Goal: Book appointment/travel/reservation

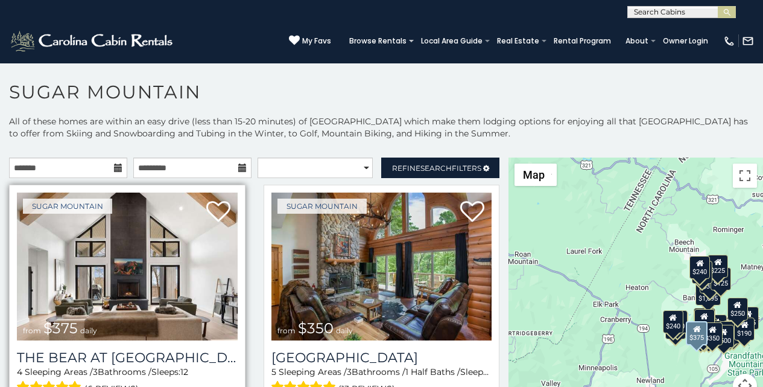
click at [159, 303] on img at bounding box center [127, 266] width 221 height 148
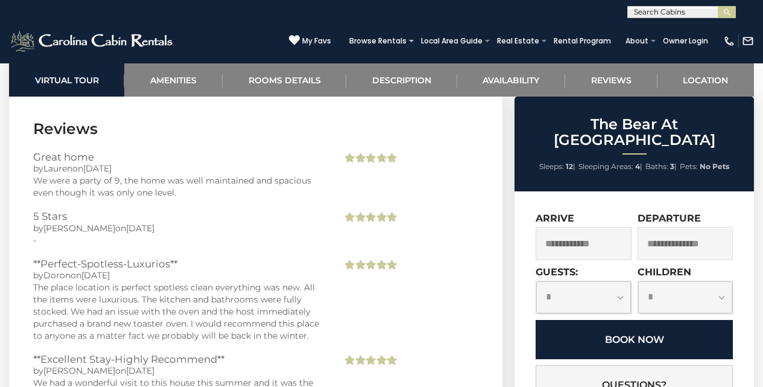
scroll to position [3142, 0]
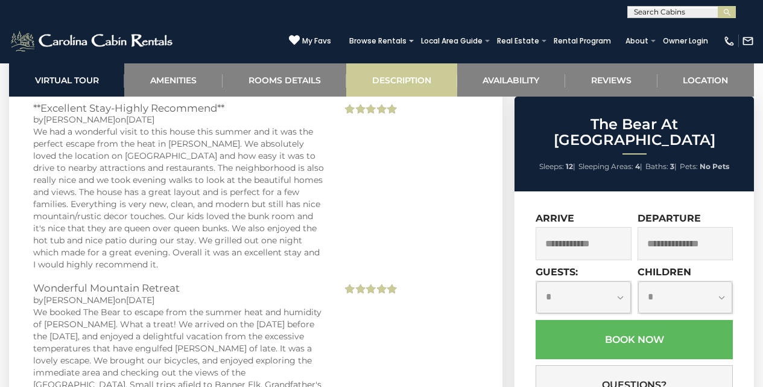
scroll to position [3393, 0]
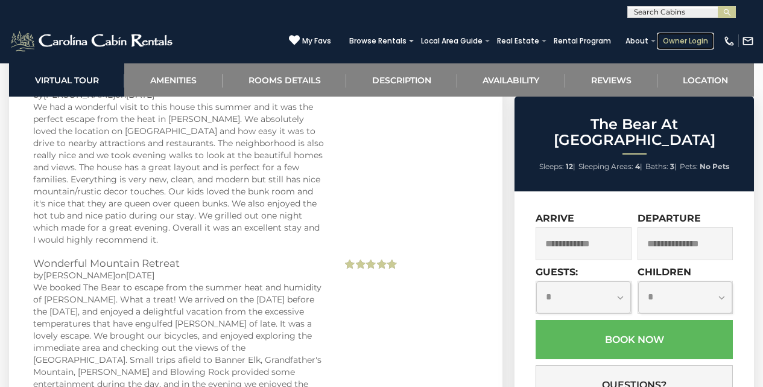
click at [669, 34] on link "Owner Login" at bounding box center [685, 41] width 57 height 17
